Goal: Information Seeking & Learning: Learn about a topic

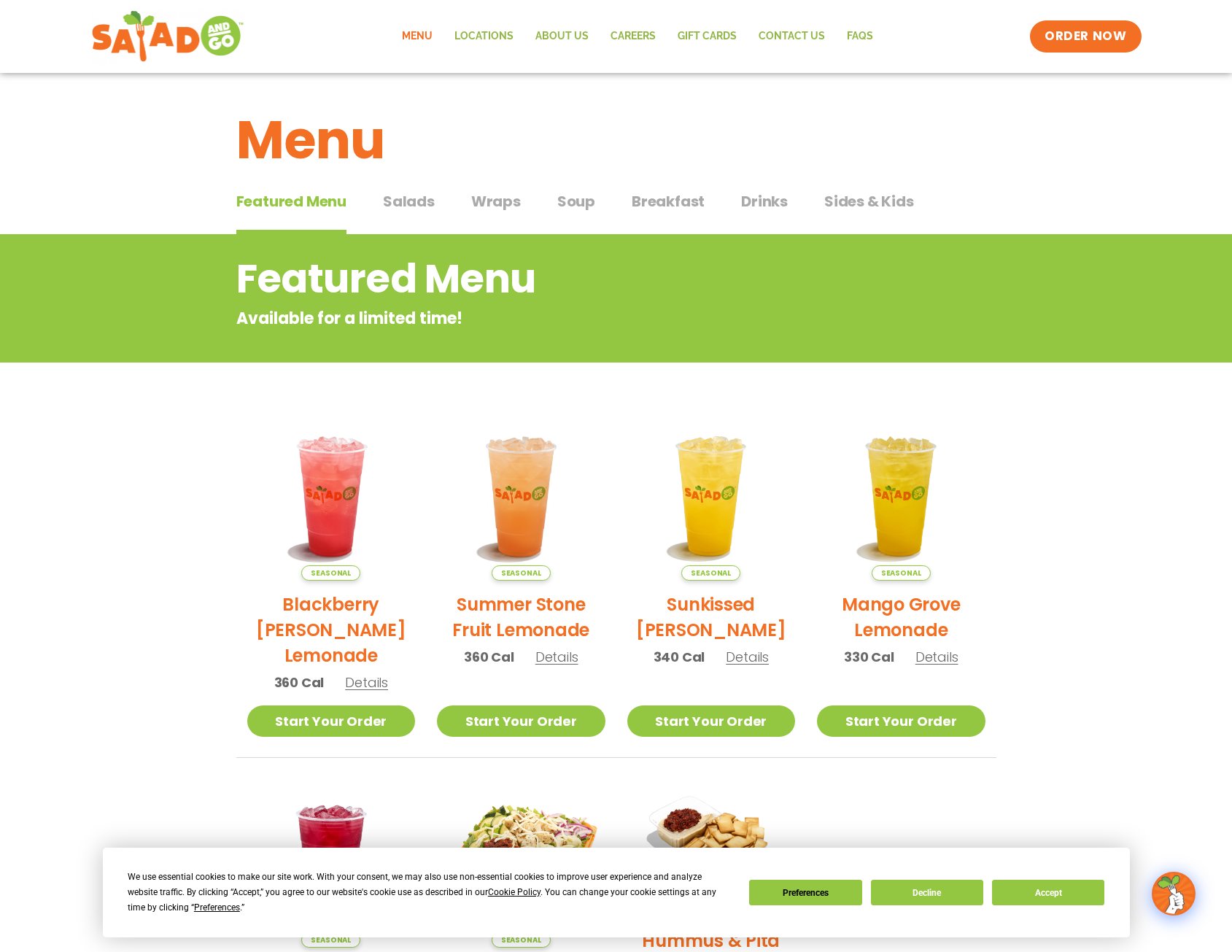
drag, startPoint x: 412, startPoint y: 179, endPoint x: 418, endPoint y: 210, distance: 31.6
click at [413, 179] on div "Menu" at bounding box center [616, 129] width 1232 height 113
click at [418, 210] on span "Salads" at bounding box center [409, 201] width 52 height 22
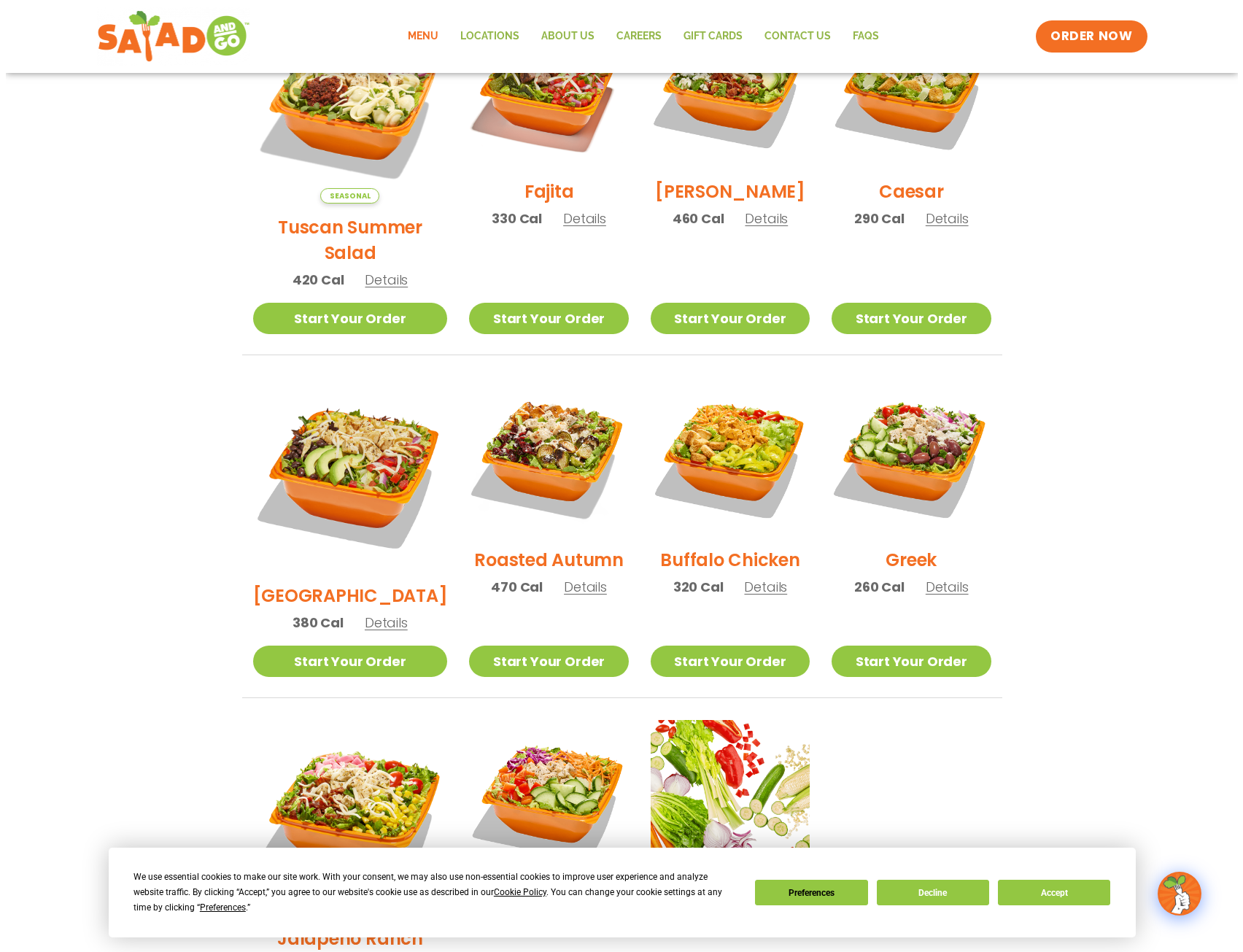
scroll to position [584, 0]
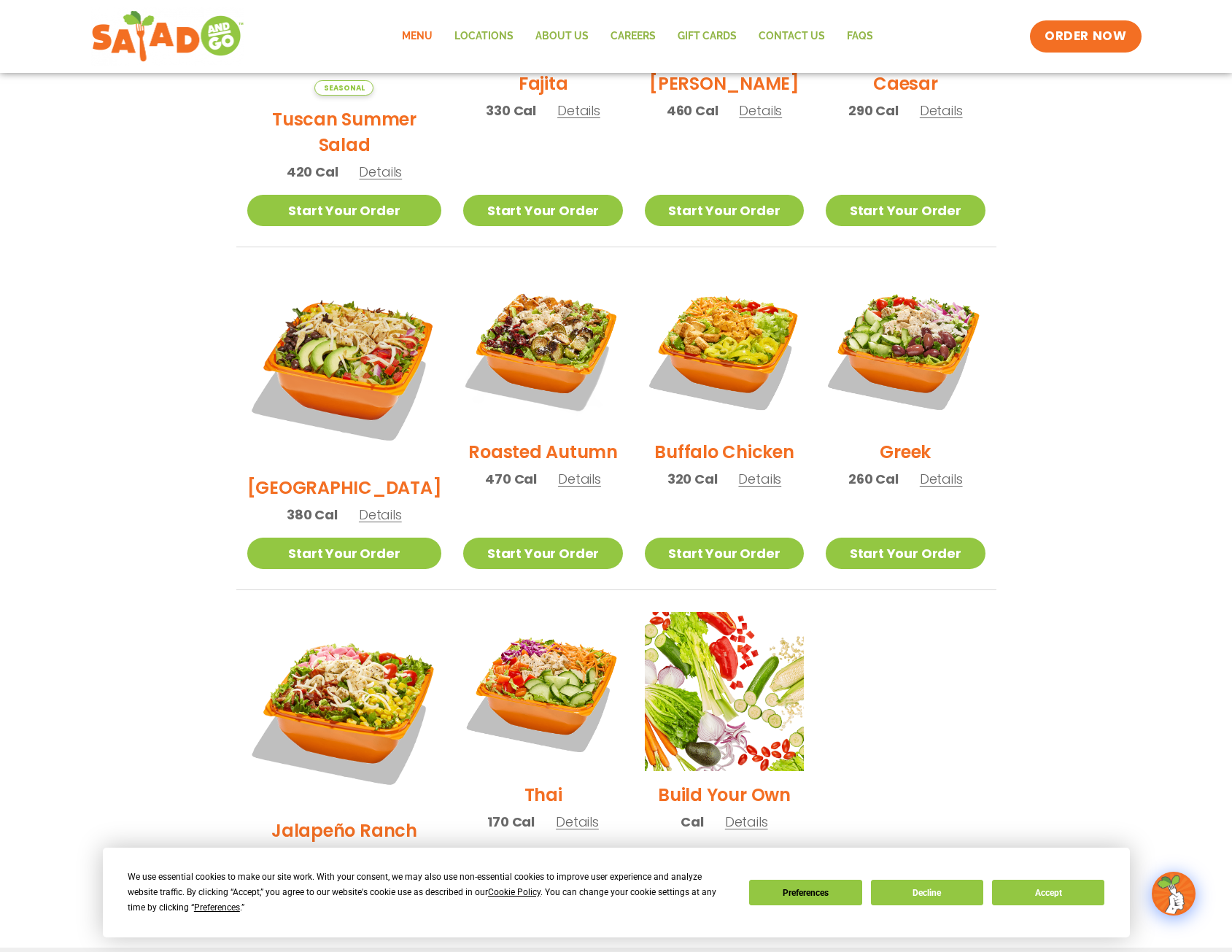
click at [540, 441] on h2 "Roasted Autumn" at bounding box center [543, 452] width 149 height 25
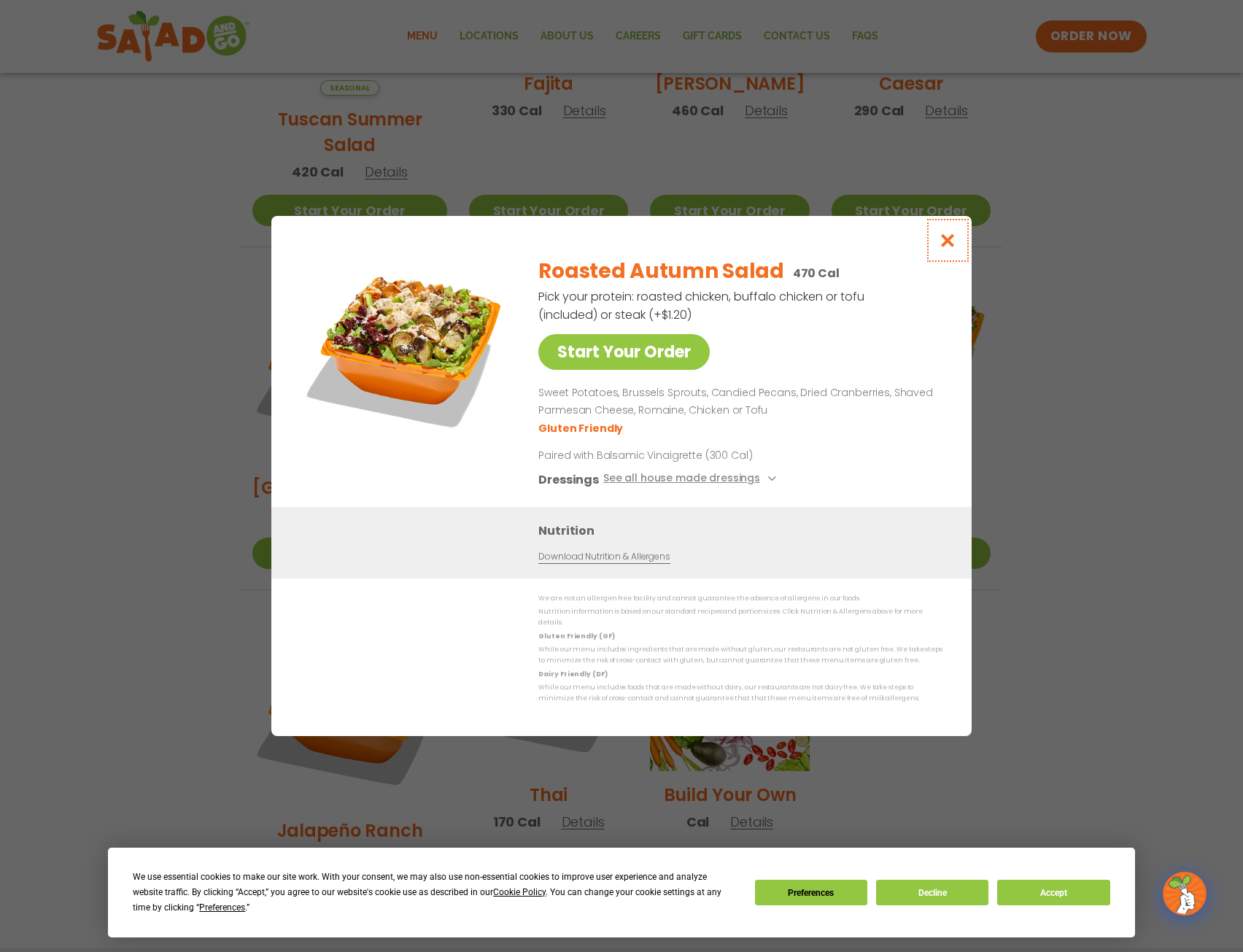
click at [950, 239] on icon "Close modal" at bounding box center [947, 240] width 18 height 15
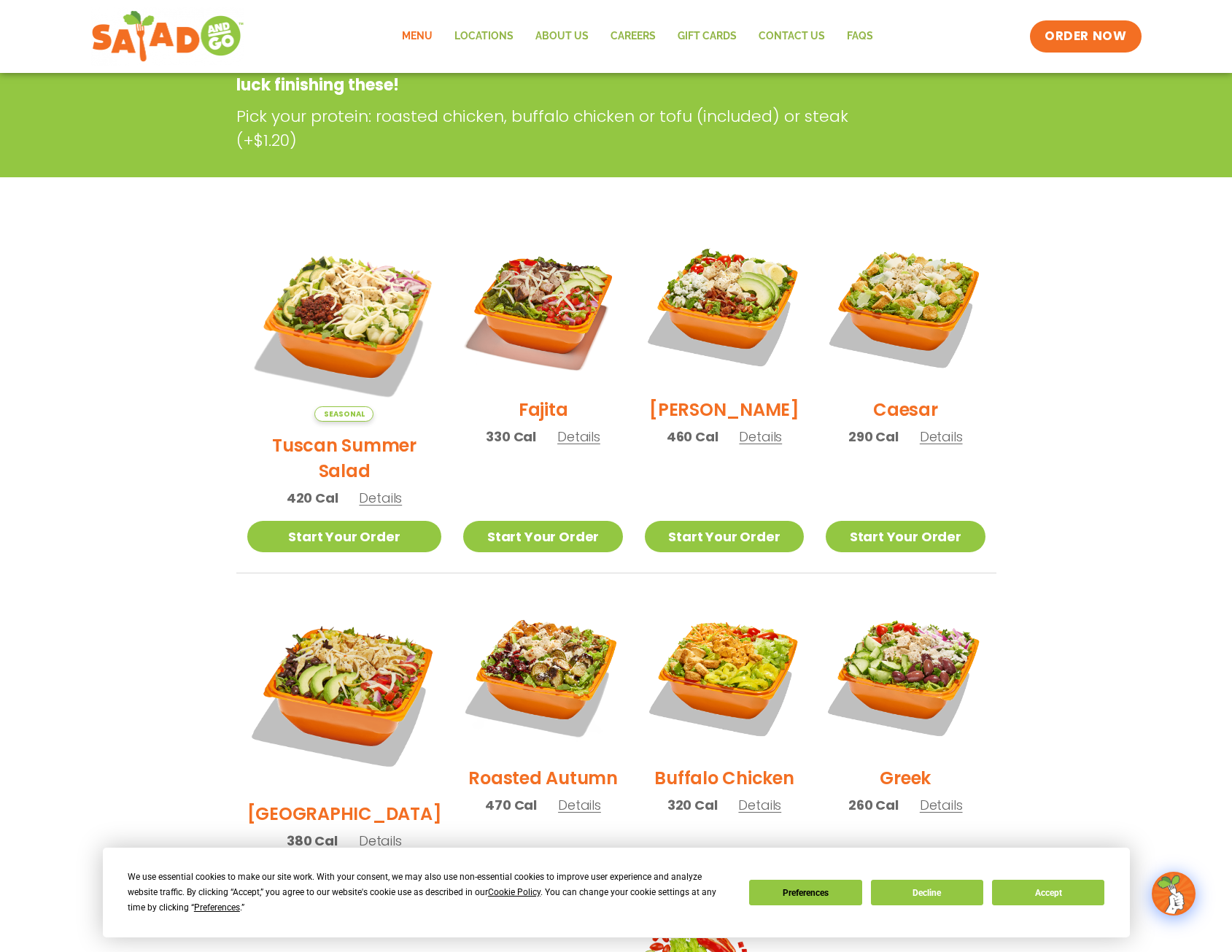
scroll to position [0, 0]
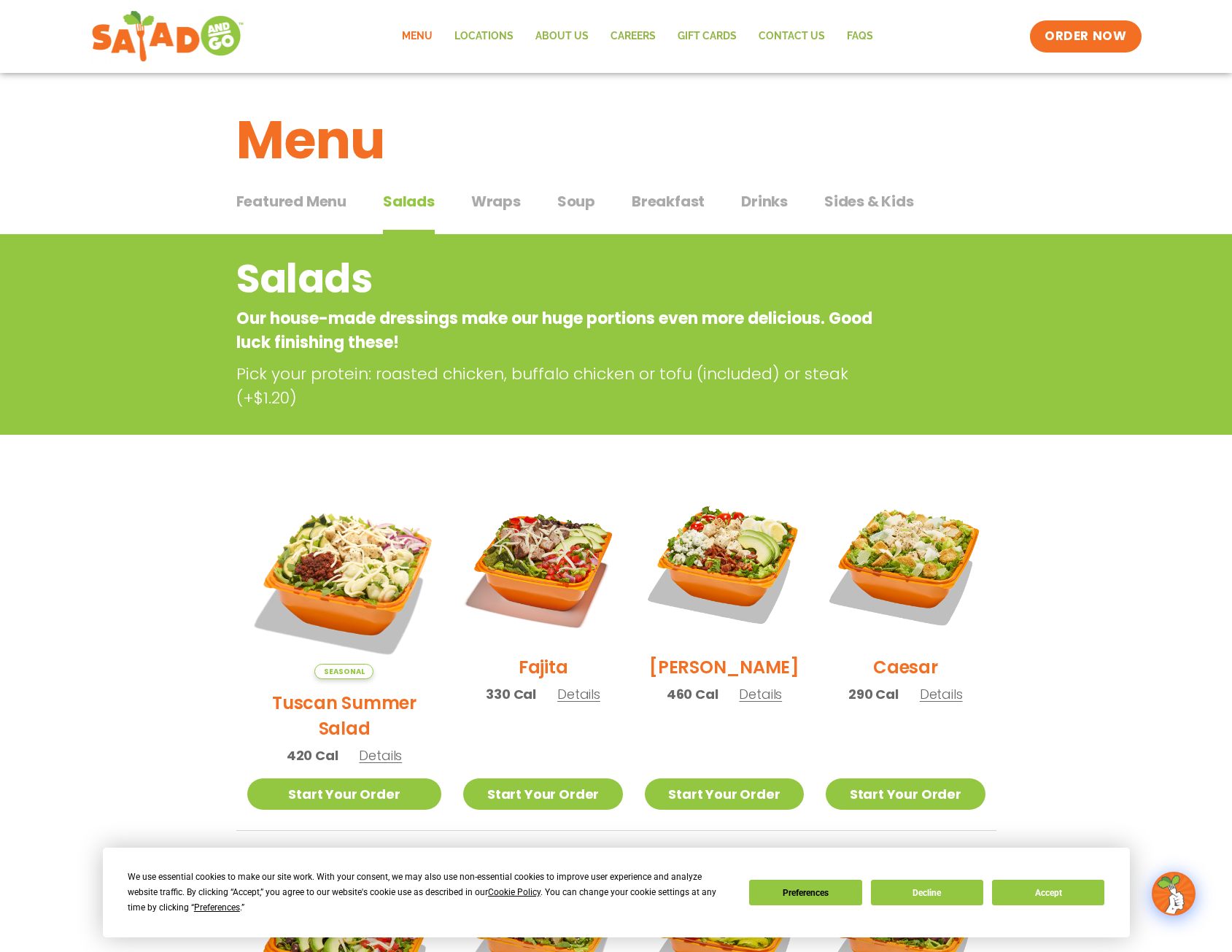
click at [586, 198] on span "Soup" at bounding box center [576, 201] width 38 height 22
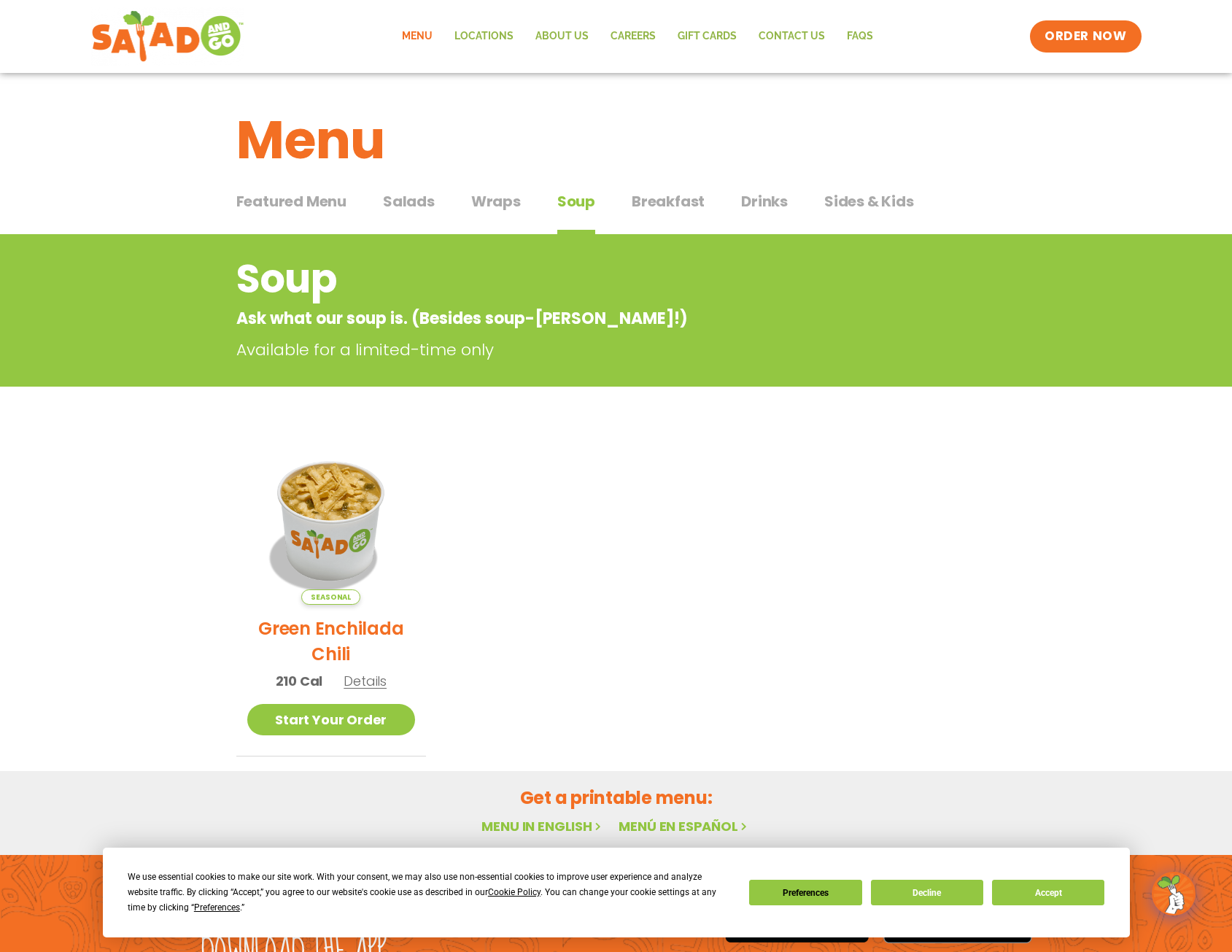
click at [518, 211] on span "Wraps" at bounding box center [495, 201] width 49 height 22
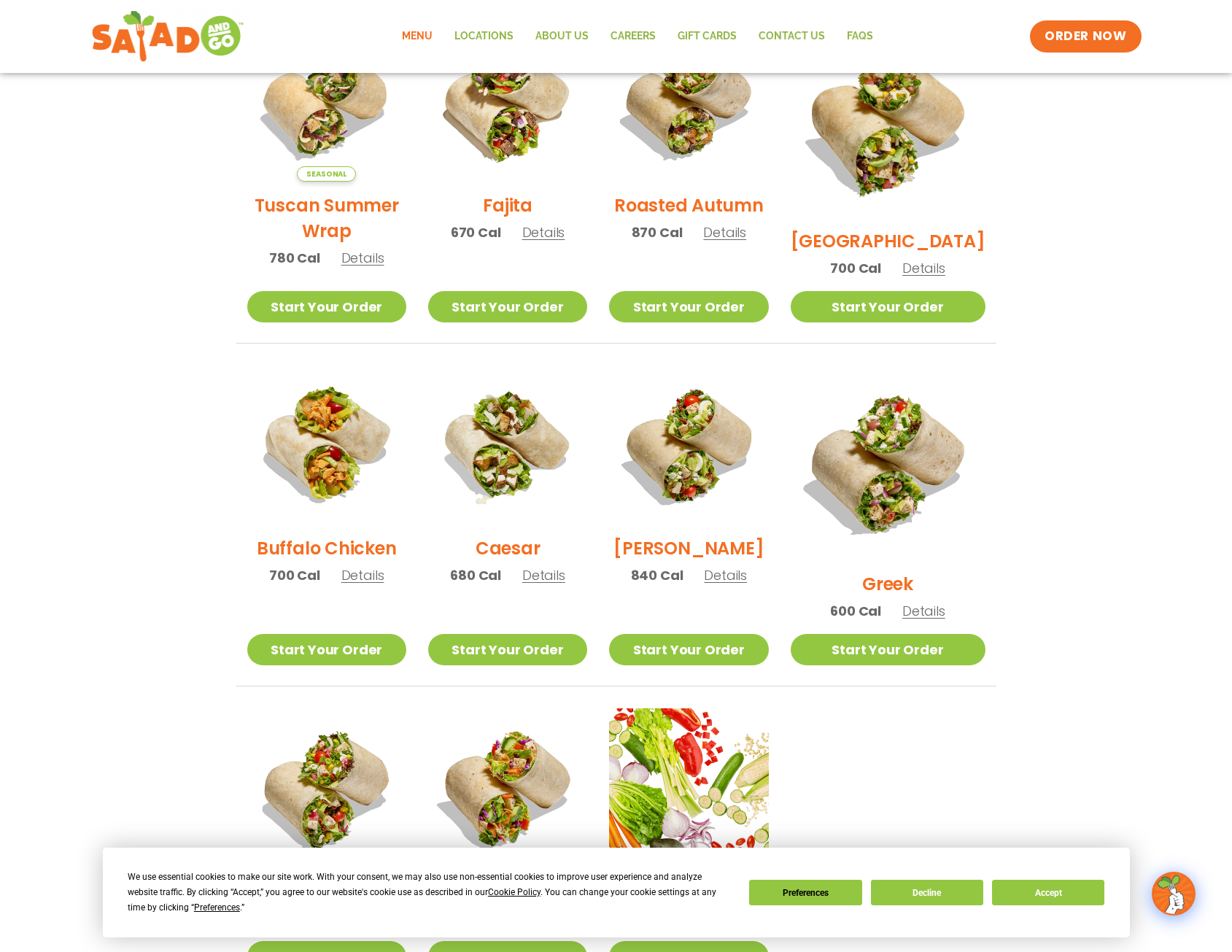
scroll to position [782, 0]
